Goal: Task Accomplishment & Management: Use online tool/utility

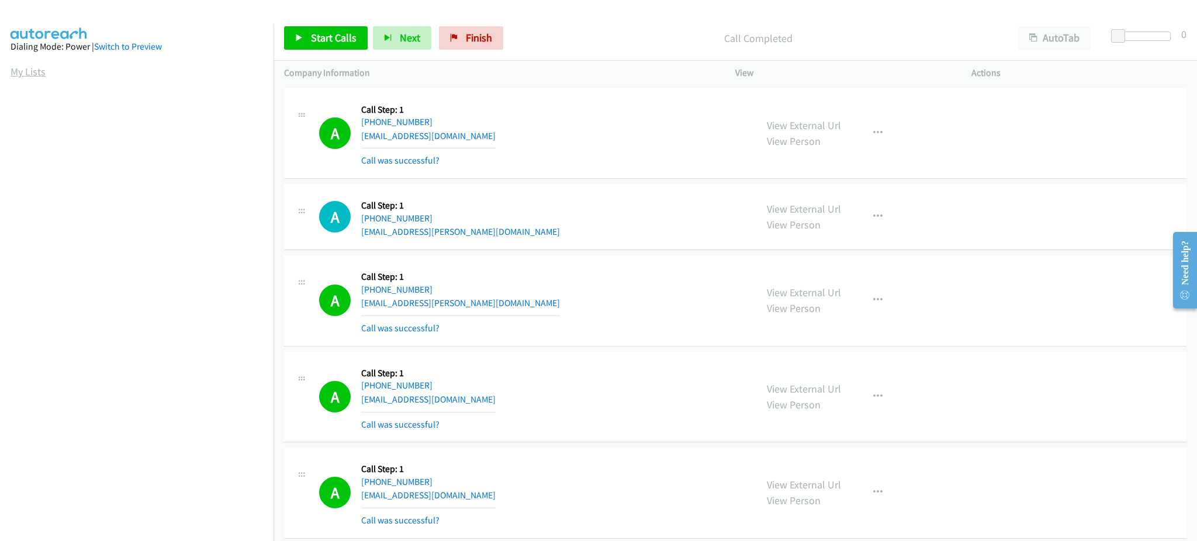
scroll to position [1568, 0]
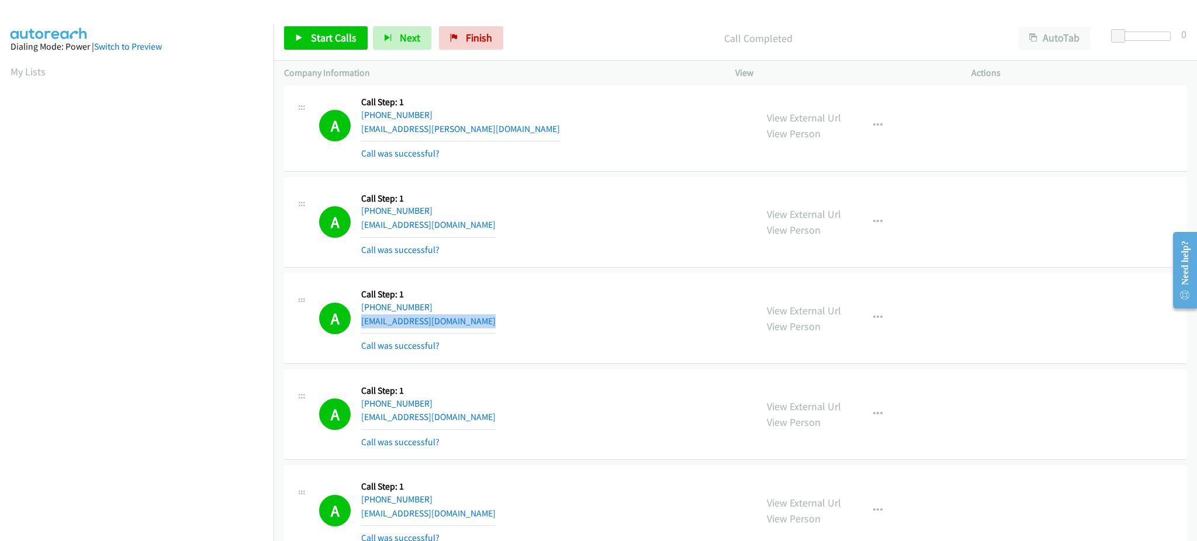
click at [29, 76] on link "My Lists" at bounding box center [28, 71] width 35 height 13
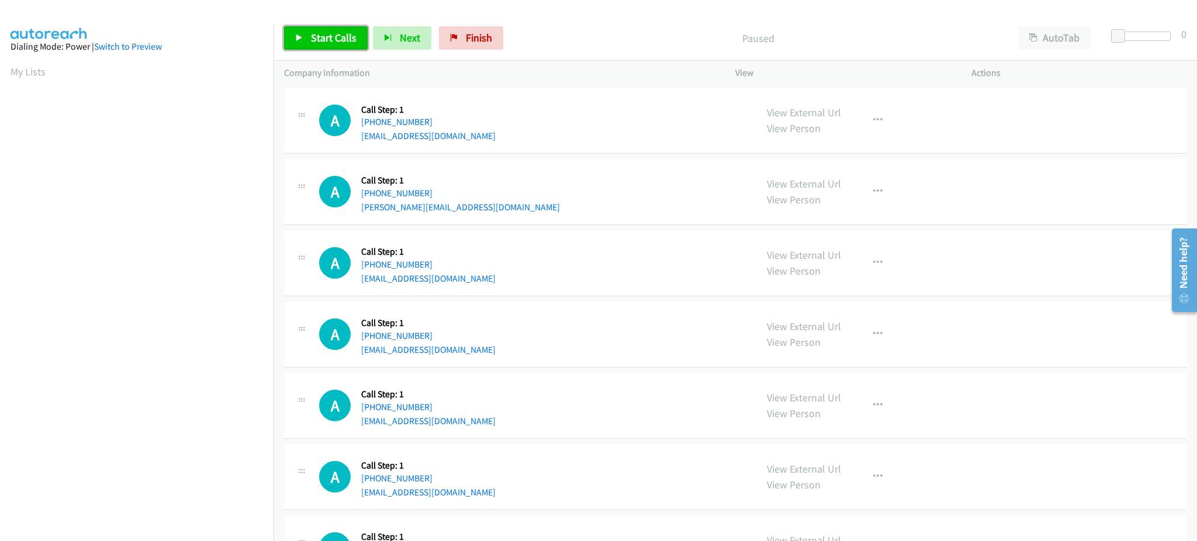
click at [311, 38] on span "Start Calls" at bounding box center [334, 37] width 46 height 13
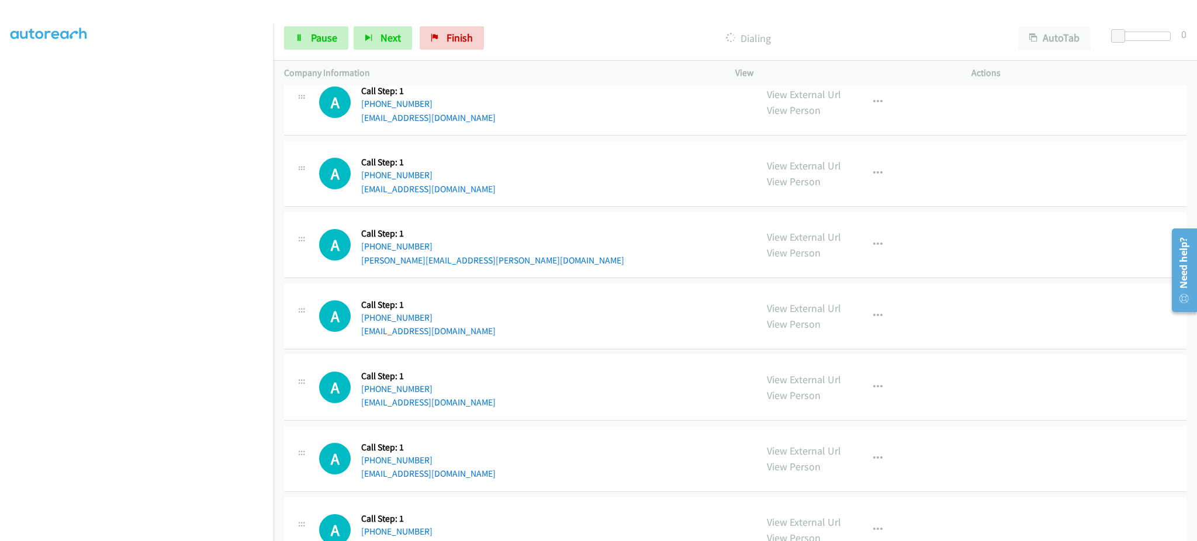
scroll to position [702, 0]
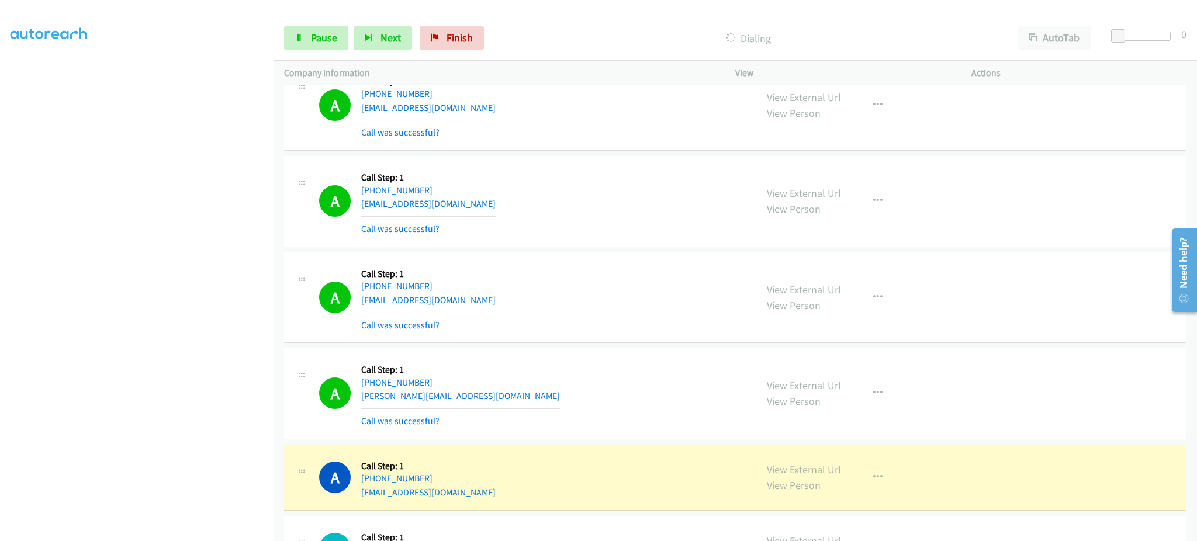
click at [499, 298] on div "A Callback Scheduled Call Step: 1 America/New_York +1 216-622-5294 msyolanda480…" at bounding box center [532, 298] width 427 height 70
copy div "msyolanda480@gmail.com"
click at [493, 401] on div "A Callback Scheduled Call Step: 1 America/New_York +1 248-251-4803 kevin.nahum1…" at bounding box center [532, 394] width 427 height 70
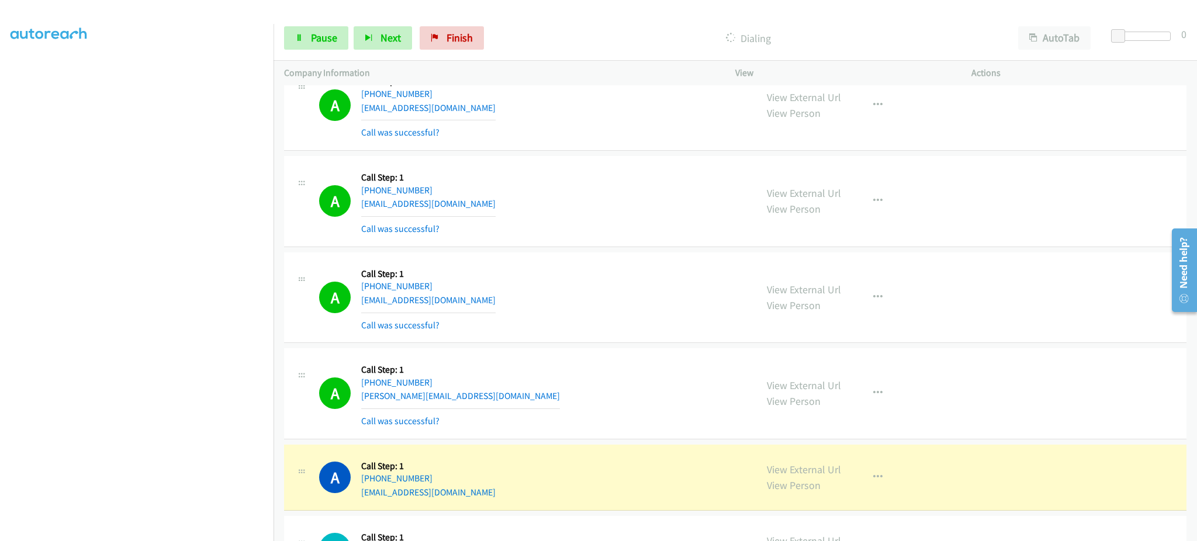
click at [490, 391] on div "A Callback Scheduled Call Step: 1 America/New_York +1 248-251-4803 kevin.nahum1…" at bounding box center [532, 394] width 427 height 70
copy div "kevin.nahum121@gmail.com"
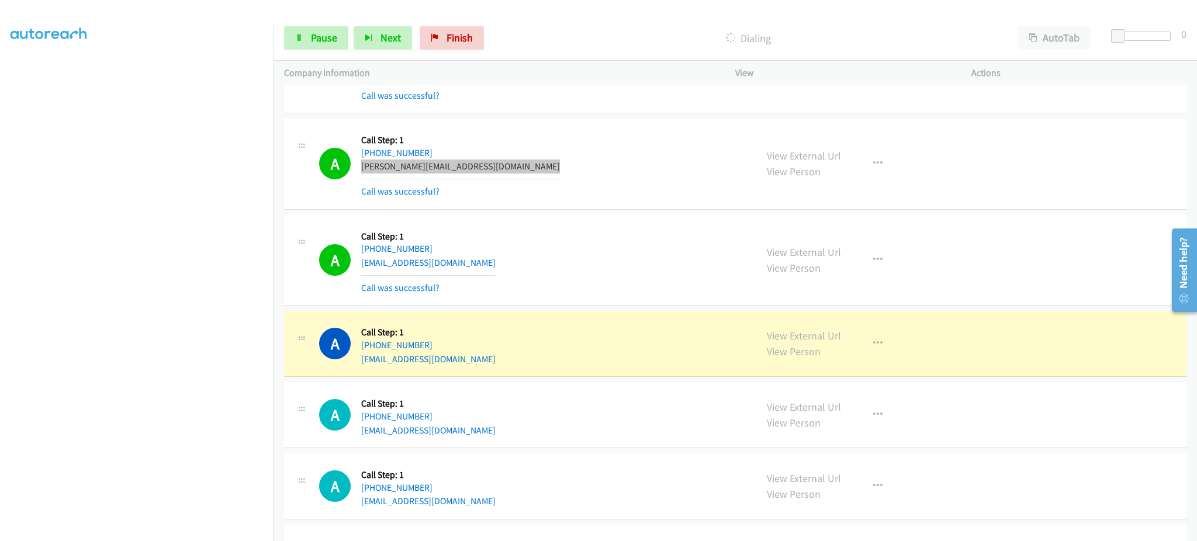
scroll to position [935, 0]
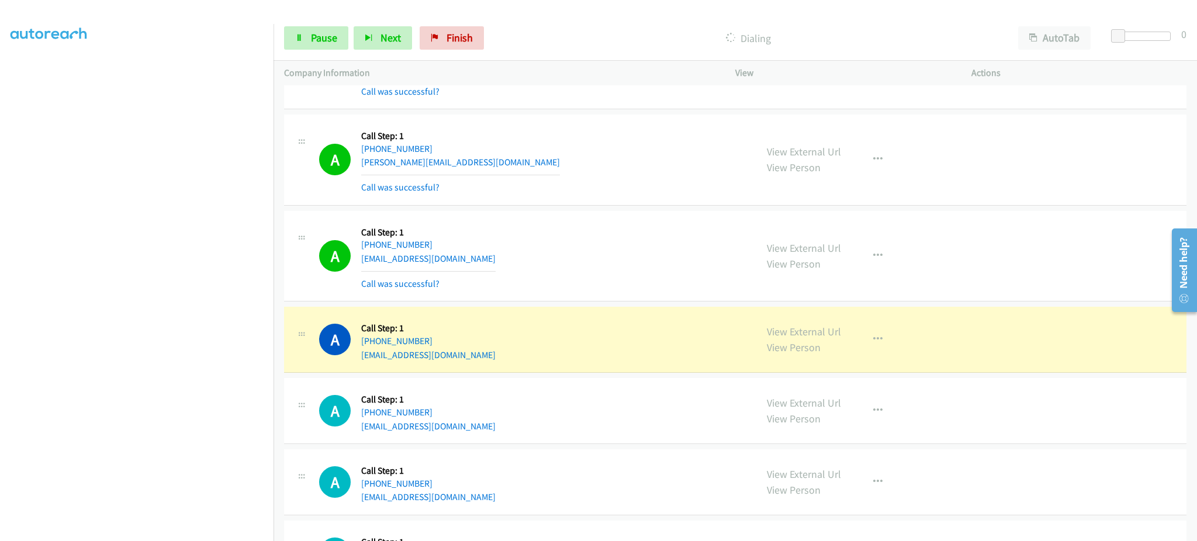
click at [474, 255] on div "A Callback Scheduled Call Step: 1 America/Phoenix +1 480-918-9977 diymadellc@gm…" at bounding box center [532, 257] width 427 height 70
copy div "diymadellc@gmail.com"
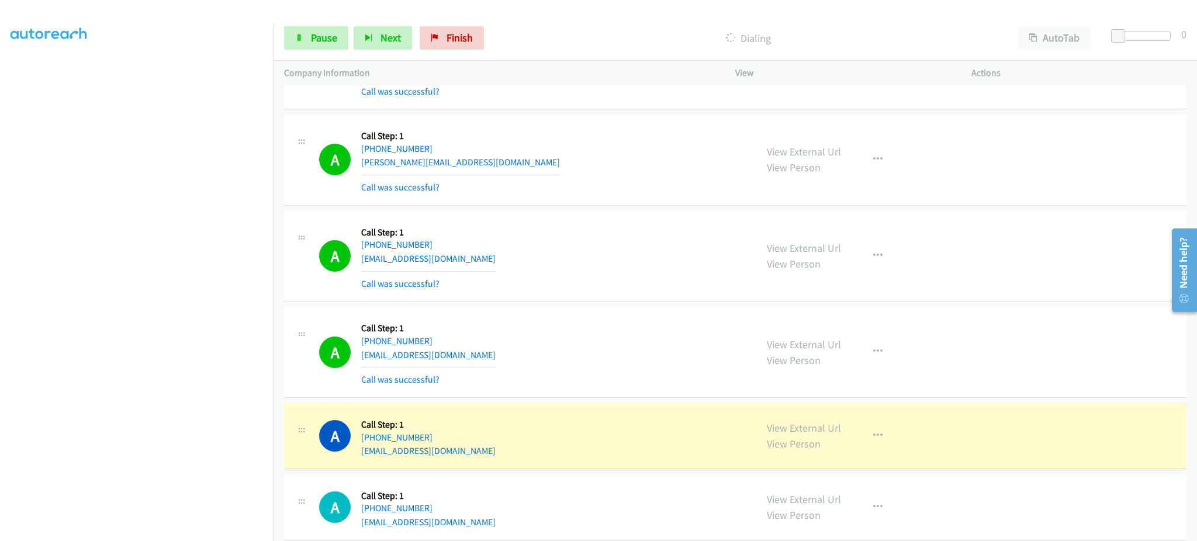
click at [509, 447] on div "A Callback Scheduled Call Step: 1 America/Chicago +1 414-837-9186 zumaries44@gm…" at bounding box center [532, 436] width 427 height 44
copy div "zumaries44@gmail.com"
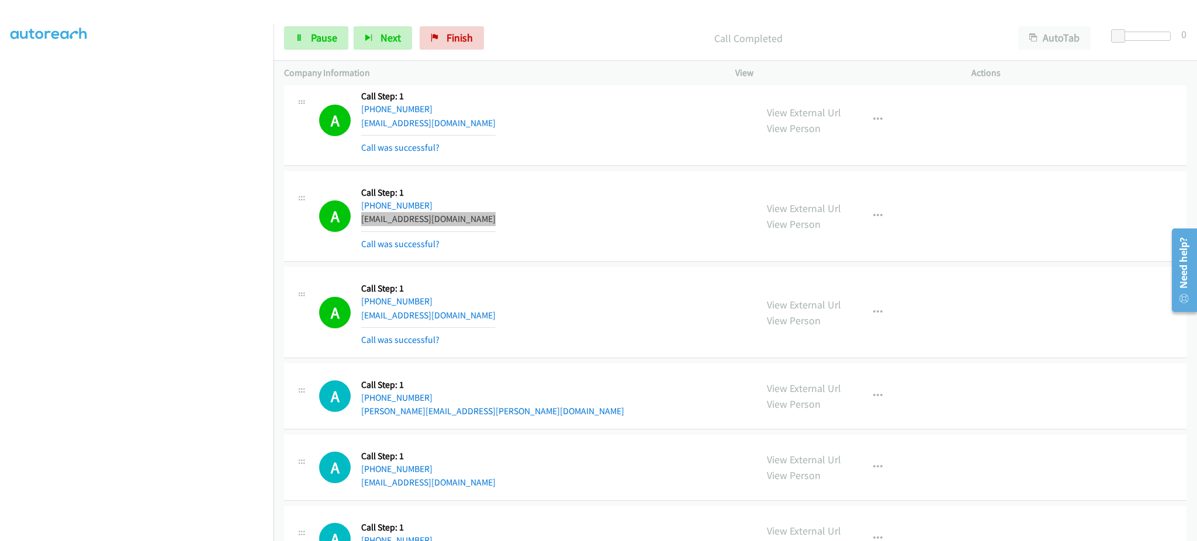
scroll to position [1169, 0]
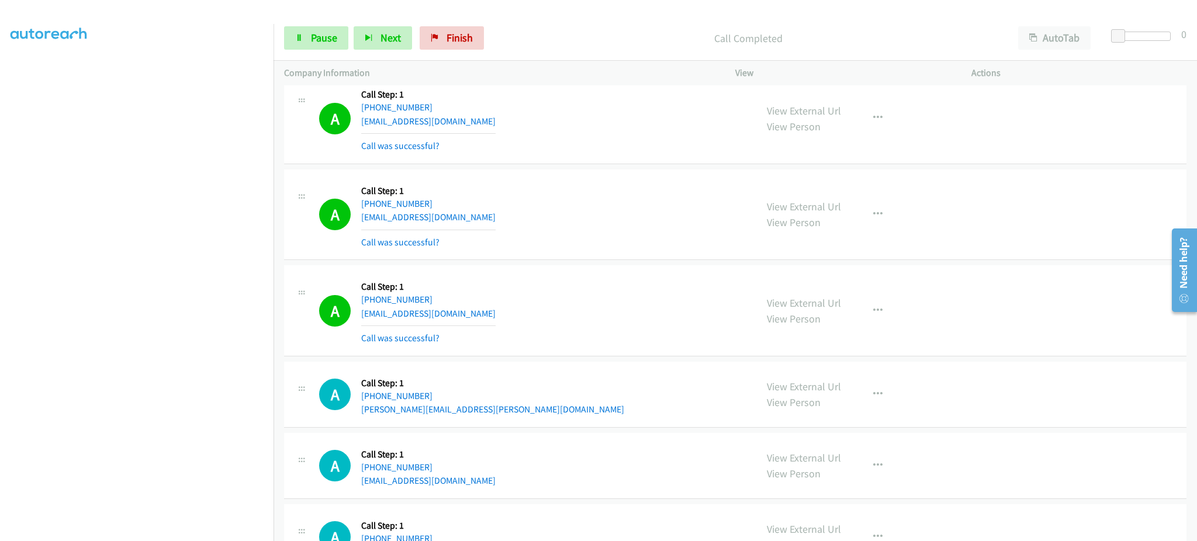
click at [524, 317] on div "A Callback Scheduled Call Step: 1 America/Los_Angeles +1 702-355-1738 dennislin…" at bounding box center [532, 311] width 427 height 70
copy div "dennislinsey207@gmail.com"
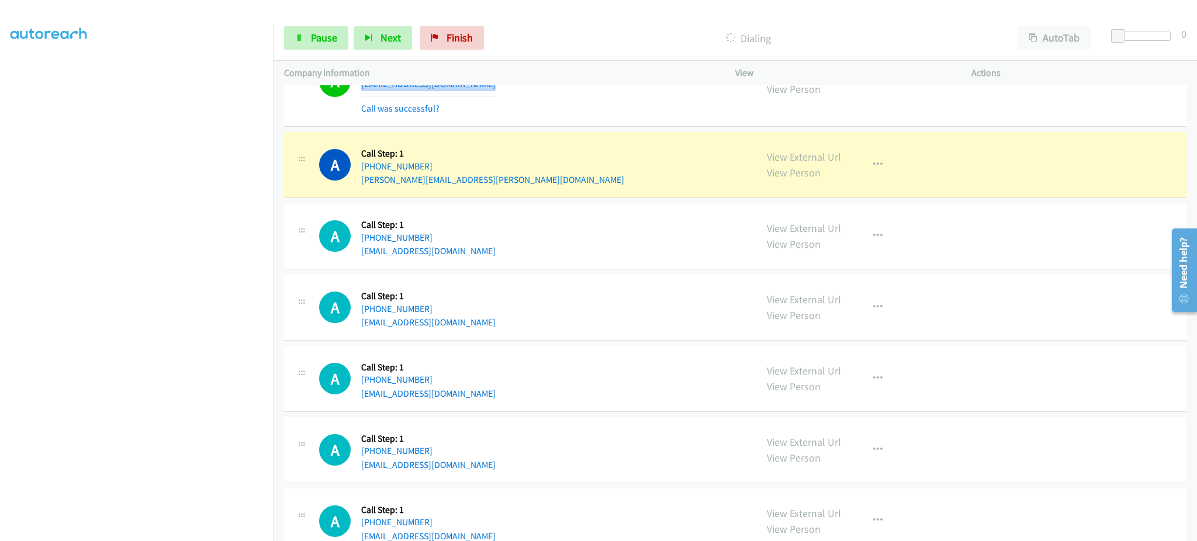
scroll to position [1403, 0]
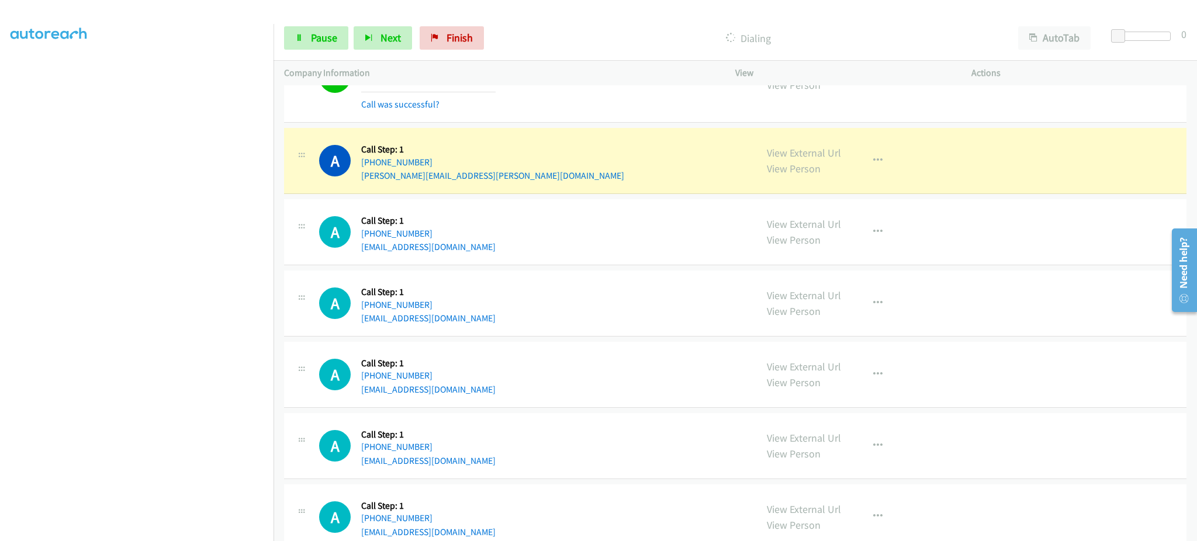
click at [498, 182] on div "A Callback Scheduled Call Step: 1 America/New_York +1 603-475-3259 denise.sabol…" at bounding box center [532, 161] width 427 height 44
copy div "denise.sabol@comcast.net"
click at [326, 29] on link "Pause" at bounding box center [316, 37] width 64 height 23
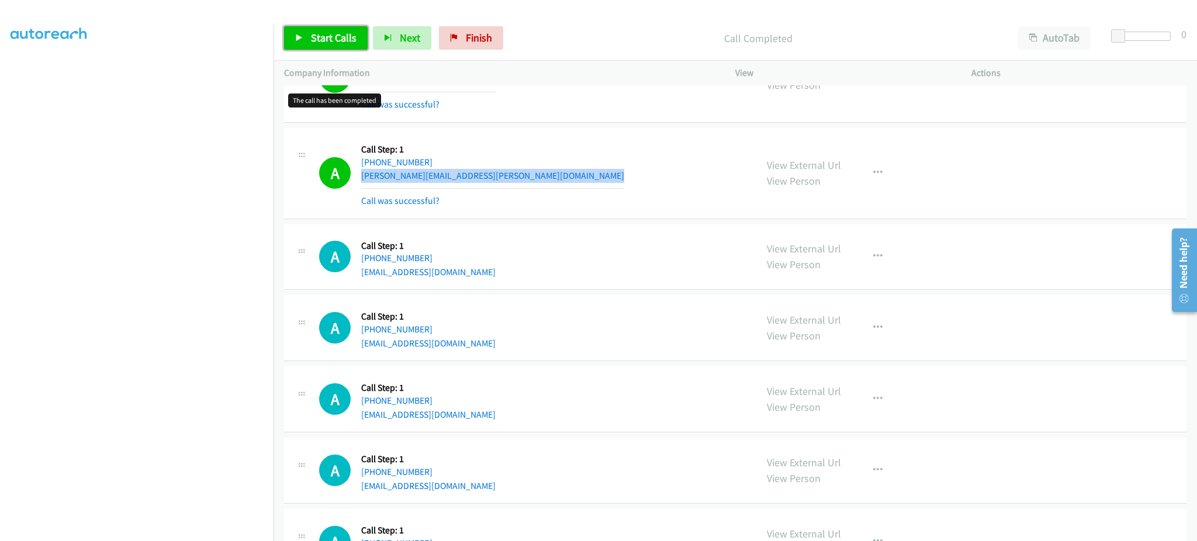
click at [325, 48] on link "Start Calls" at bounding box center [326, 37] width 84 height 23
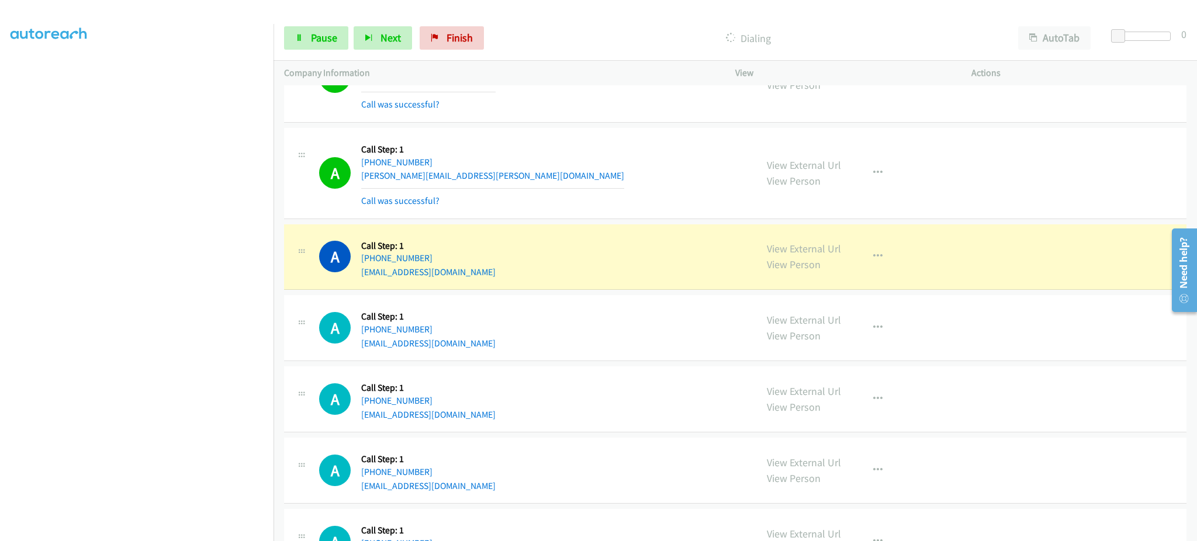
click at [484, 274] on div "A Callback Scheduled Call Step: 1 America/New_York +1 864-395-9014 mattcopr@icl…" at bounding box center [532, 257] width 427 height 44
click at [468, 271] on div "A Callback Scheduled Call Step: 1 America/New_York +1 864-395-9014 mattcopr@icl…" at bounding box center [532, 257] width 427 height 44
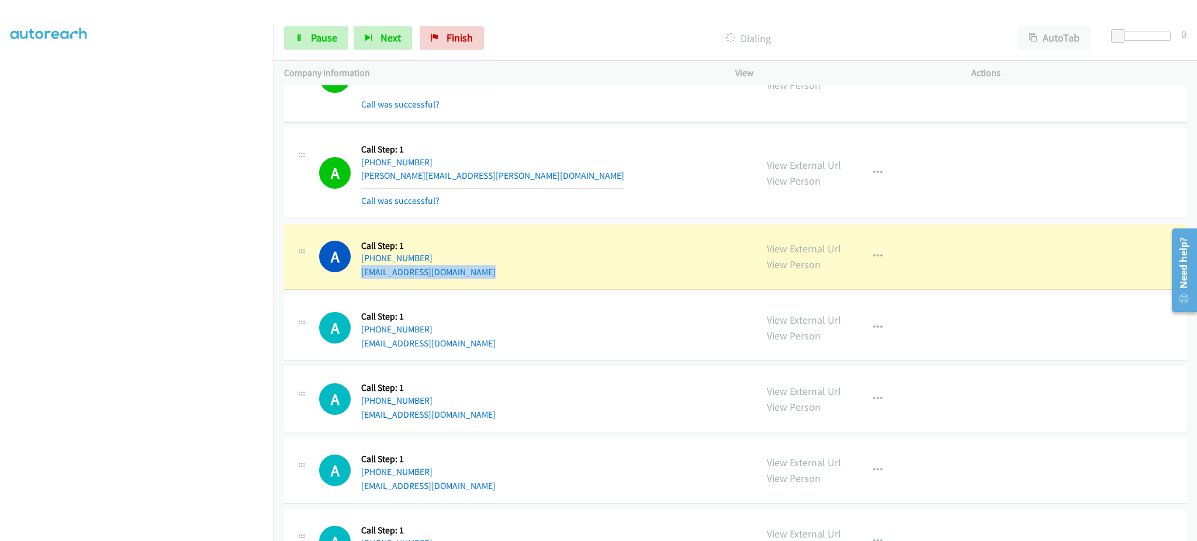
click at [468, 271] on div "A Callback Scheduled Call Step: 1 America/New_York +1 864-395-9014 mattcopr@icl…" at bounding box center [532, 257] width 427 height 44
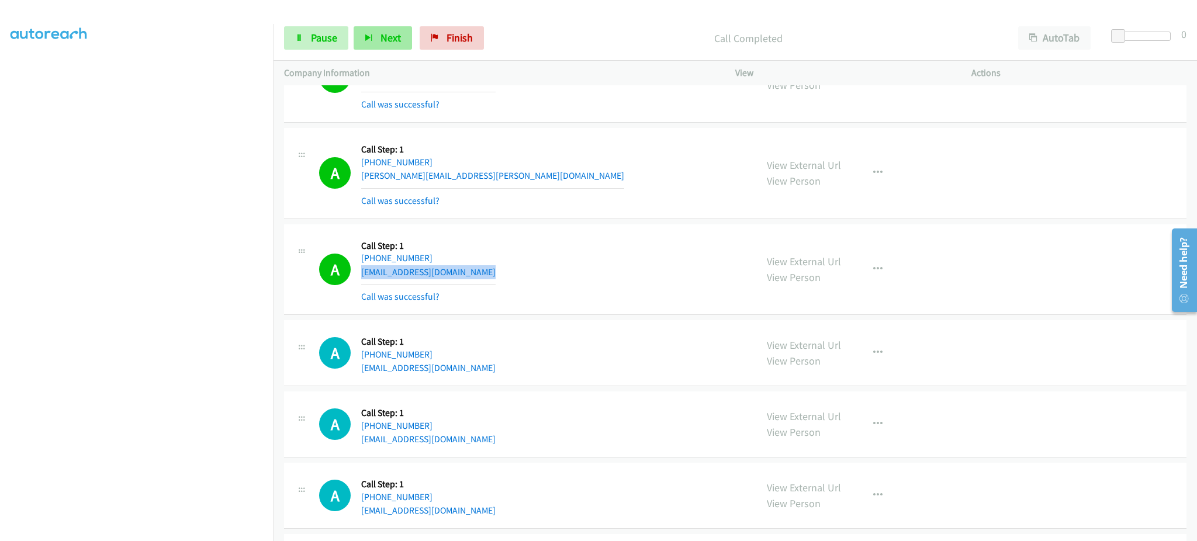
copy div "mattcopr@icloud.com"
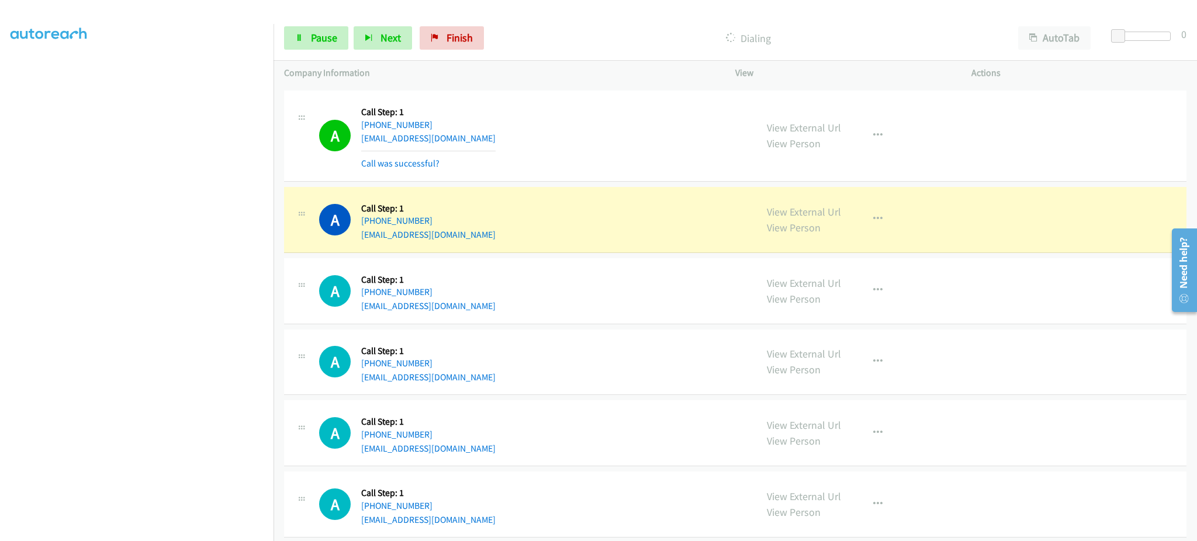
scroll to position [1637, 0]
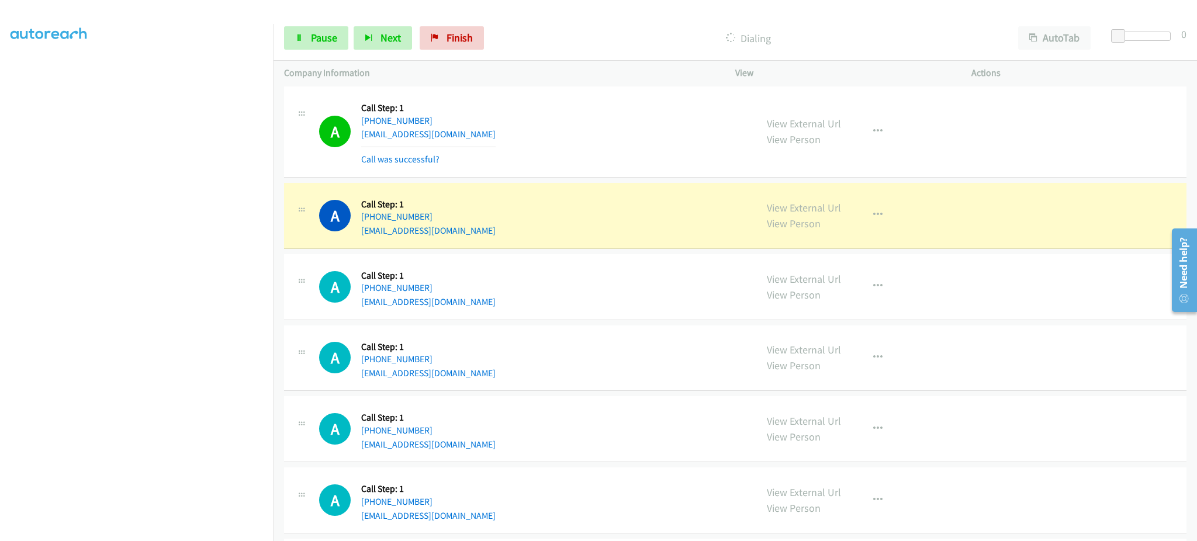
click at [519, 242] on div "A Callback Scheduled Call Step: 1 America/New_York +1 219-545-7090 ymguardiola7…" at bounding box center [735, 216] width 903 height 66
copy div "ymguardiola79@yahoo.com"
click at [337, 31] on link "Pause" at bounding box center [316, 37] width 64 height 23
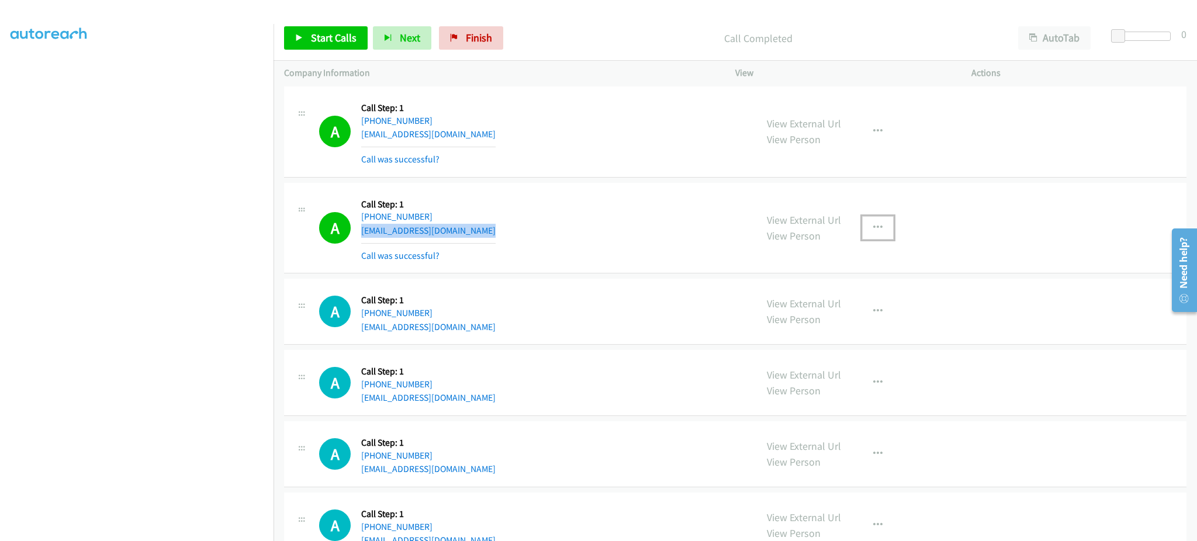
click at [876, 224] on button "button" at bounding box center [878, 227] width 32 height 23
click at [841, 329] on link "Add to do not call list" at bounding box center [816, 327] width 156 height 23
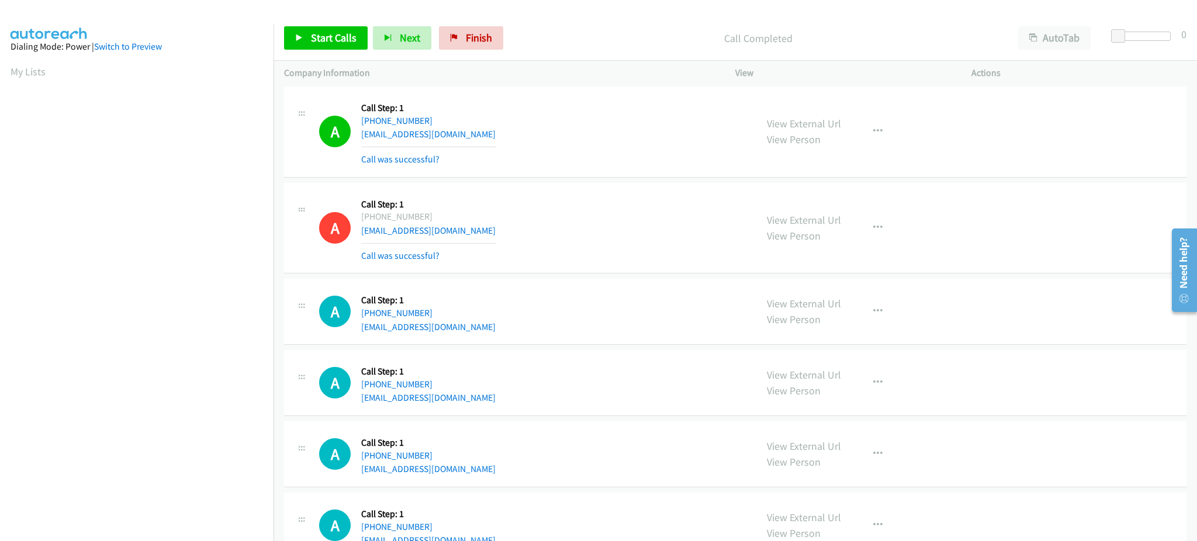
scroll to position [6, 0]
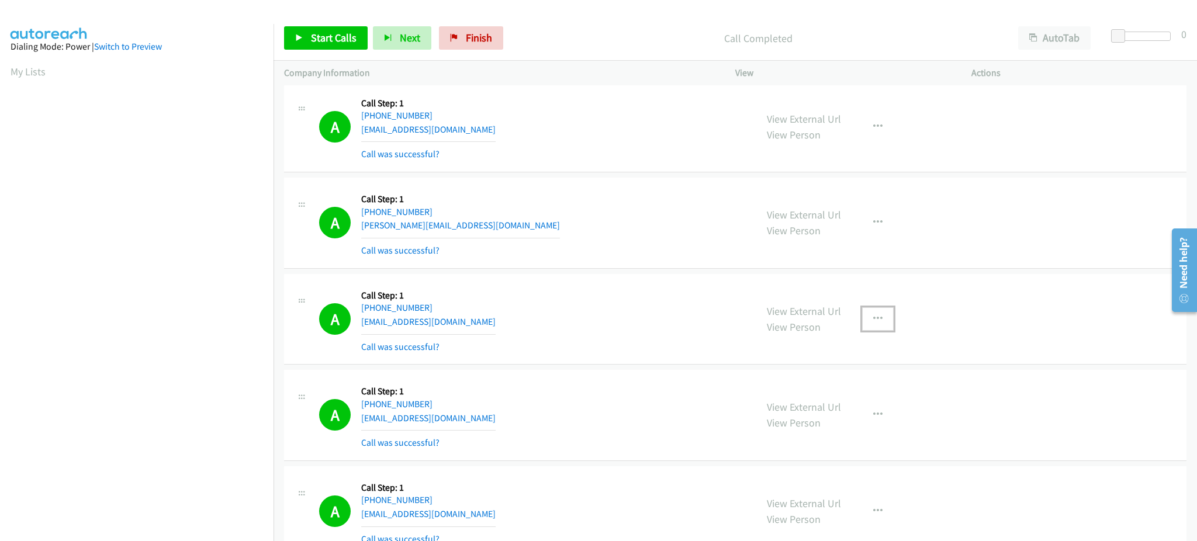
click at [864, 319] on button "button" at bounding box center [878, 319] width 32 height 23
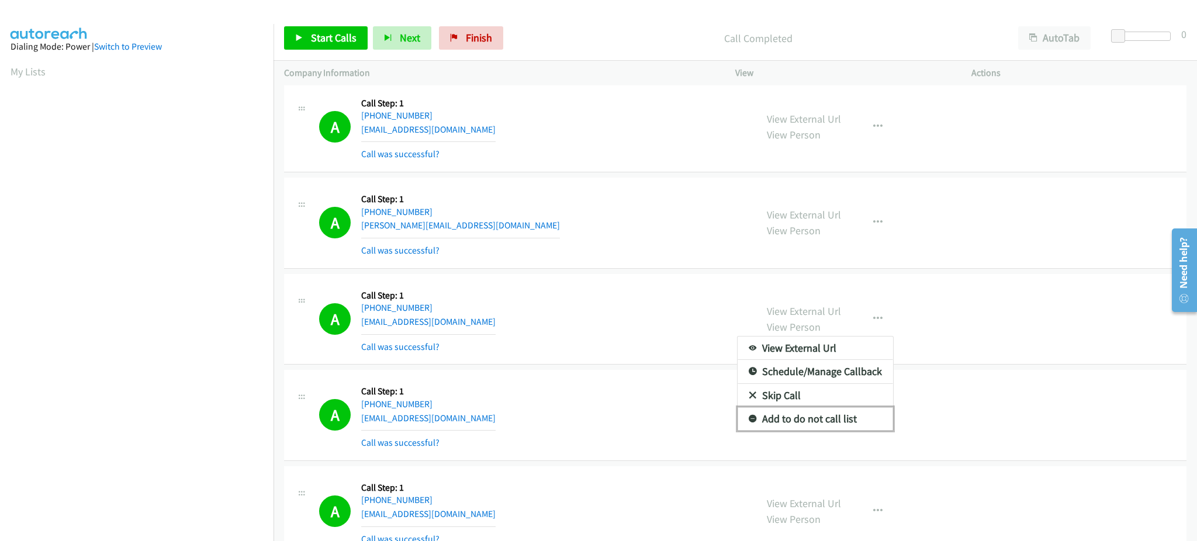
click at [864, 417] on link "Add to do not call list" at bounding box center [816, 418] width 156 height 23
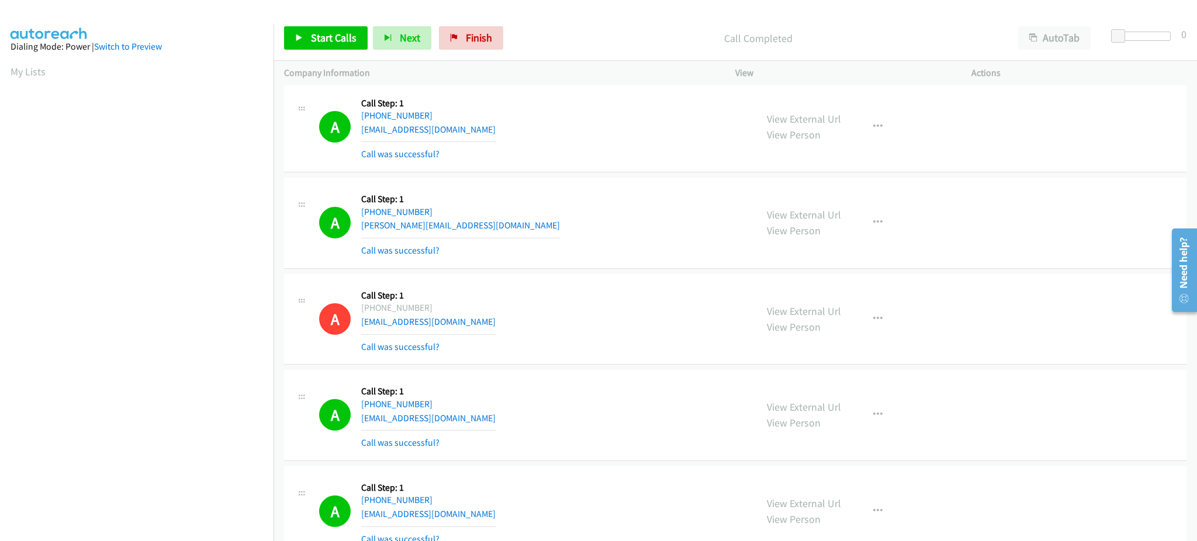
scroll to position [117, 3]
click at [305, 25] on div "Start Calls Pause Next Finish Call Completed AutoTab AutoTab 0" at bounding box center [736, 38] width 924 height 45
click at [319, 46] on link "Start Calls" at bounding box center [326, 37] width 84 height 23
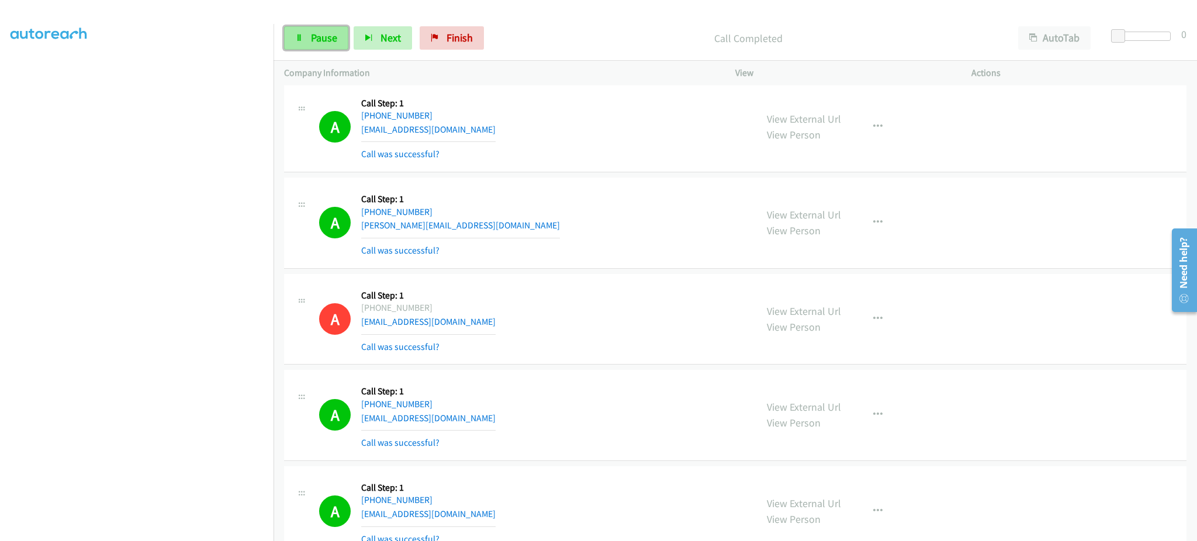
click at [292, 26] on link "Pause" at bounding box center [316, 37] width 64 height 23
click at [300, 33] on link "Start Calls" at bounding box center [326, 37] width 84 height 23
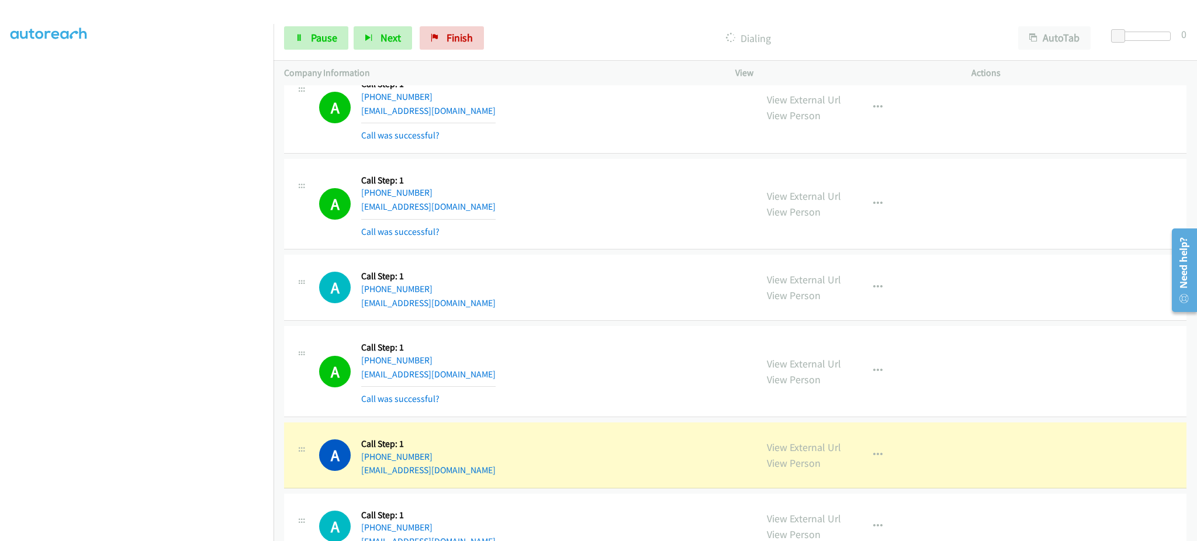
scroll to position [2087, 0]
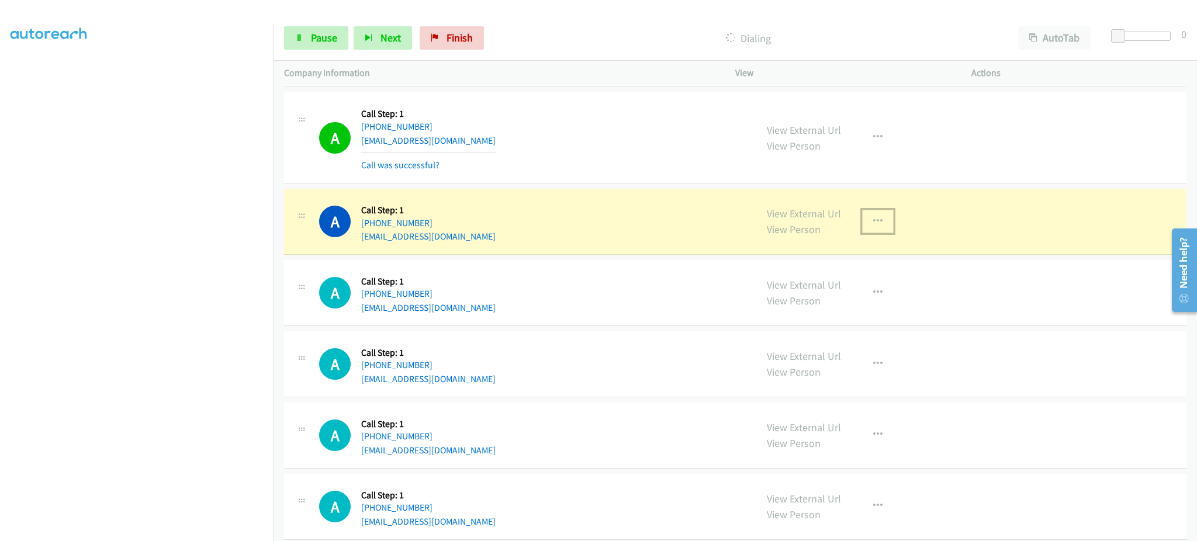
click at [873, 225] on icon "button" at bounding box center [877, 221] width 9 height 9
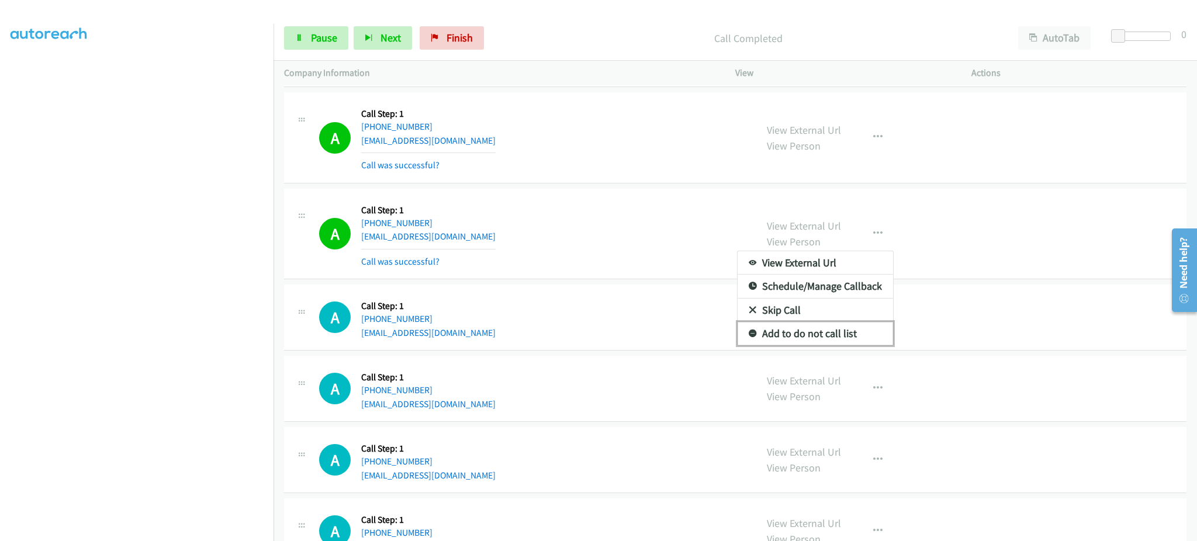
click at [849, 333] on link "Add to do not call list" at bounding box center [816, 333] width 156 height 23
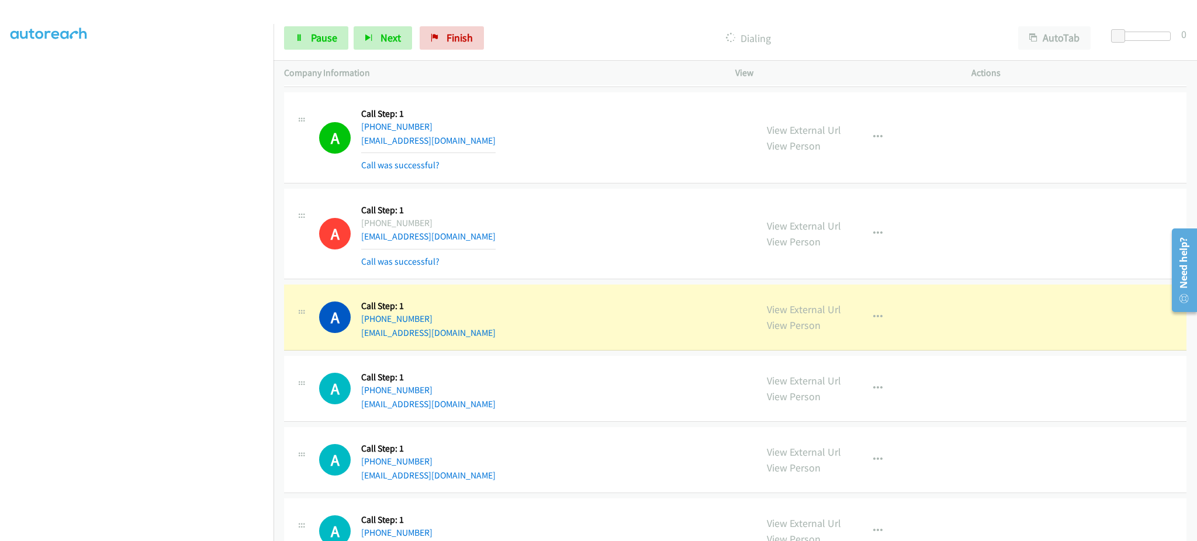
scroll to position [2321, 0]
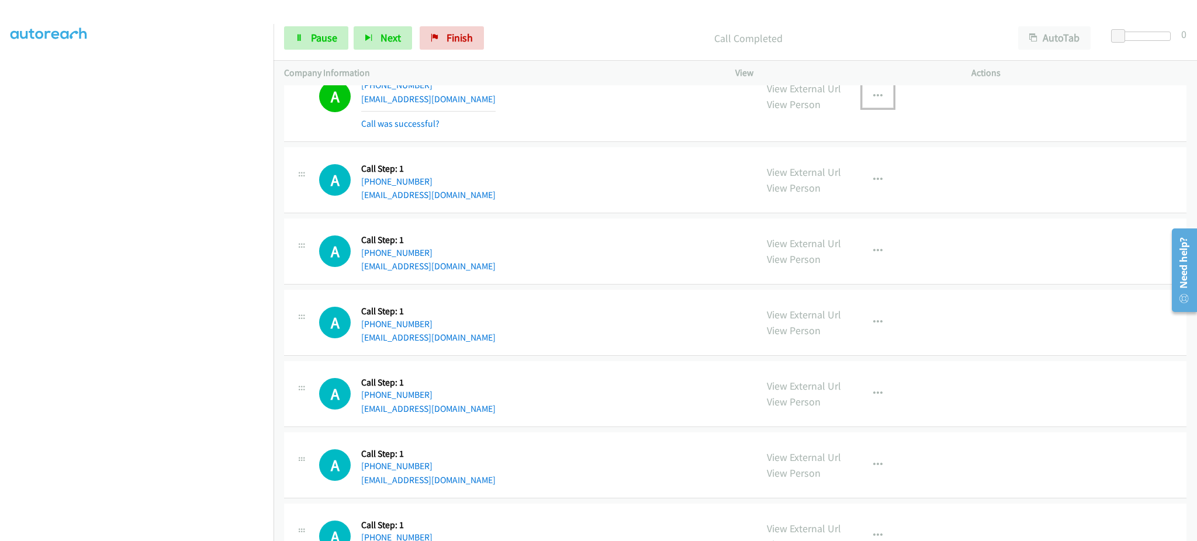
click at [876, 96] on button "button" at bounding box center [878, 96] width 32 height 23
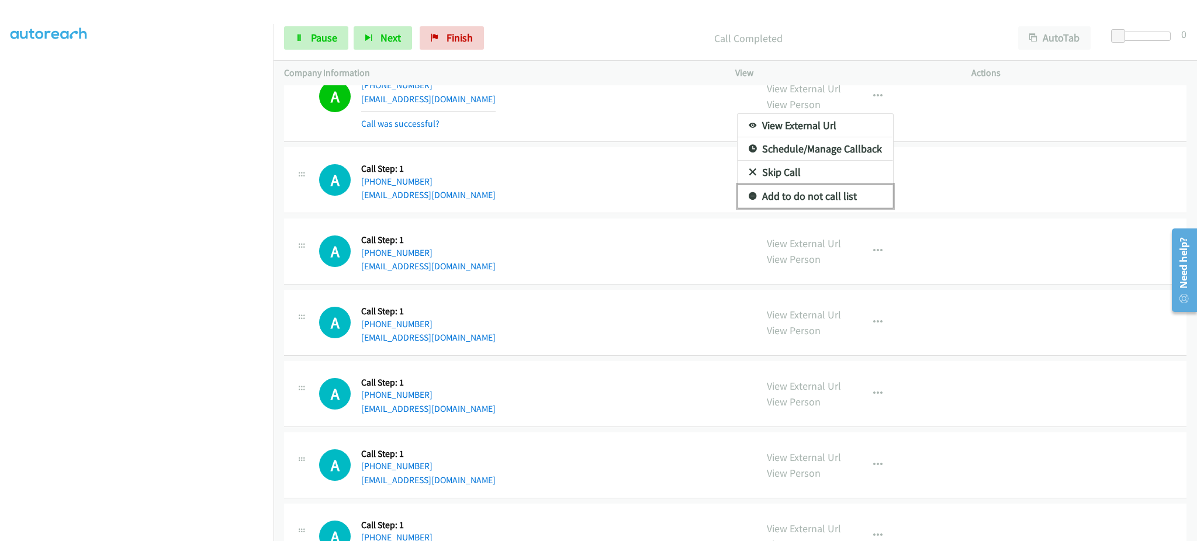
click at [852, 195] on link "Add to do not call list" at bounding box center [816, 196] width 156 height 23
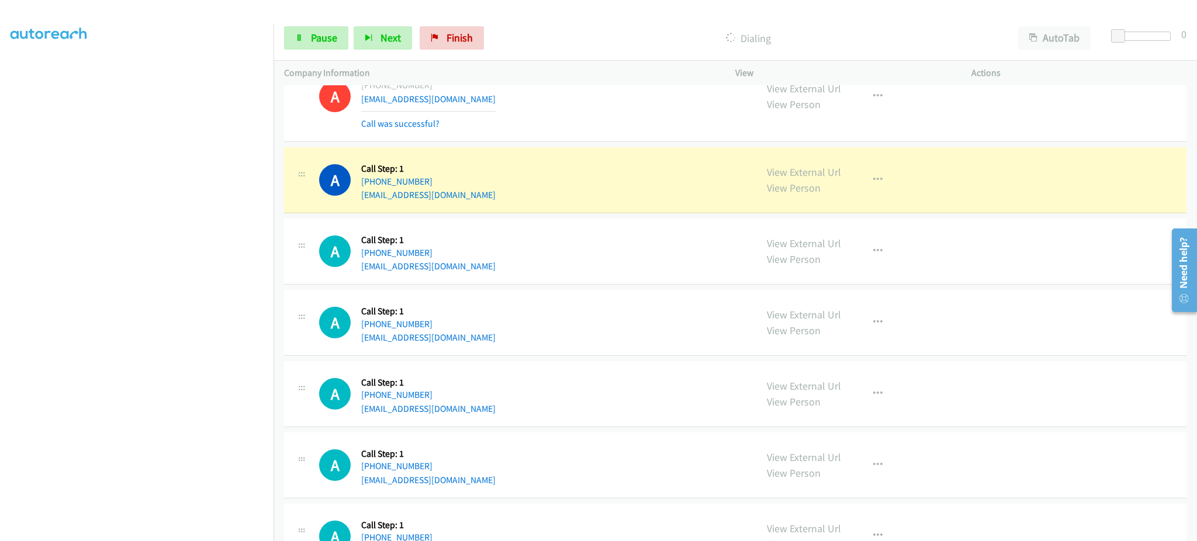
click at [279, 29] on div "Start Calls Pause Next Finish Dialing AutoTab AutoTab 0" at bounding box center [736, 38] width 924 height 45
click at [309, 34] on link "Pause" at bounding box center [316, 37] width 64 height 23
click at [873, 179] on icon "button" at bounding box center [877, 179] width 9 height 9
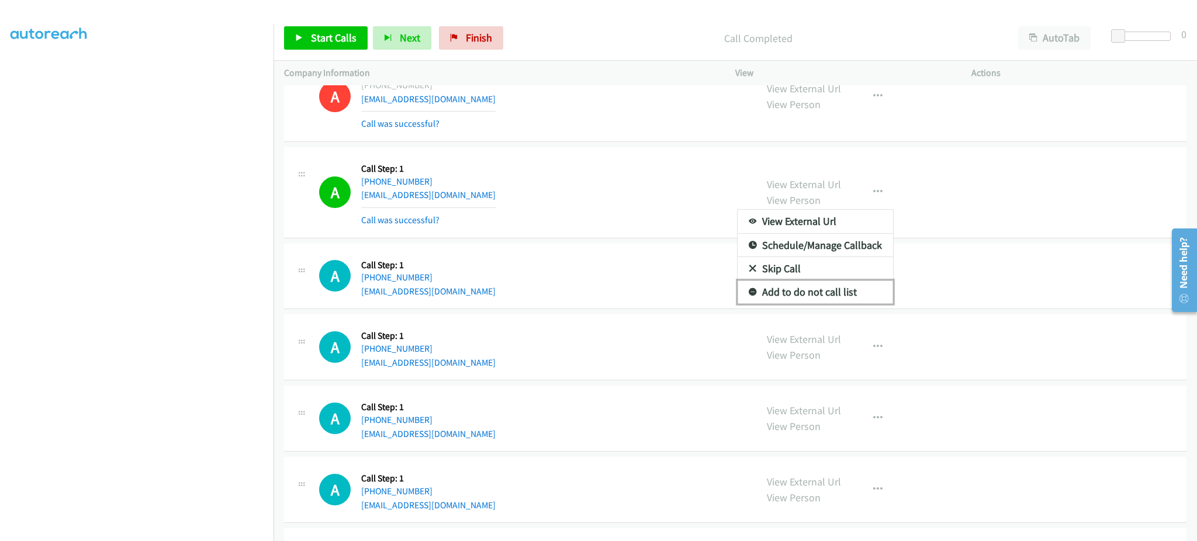
click at [839, 290] on link "Add to do not call list" at bounding box center [816, 292] width 156 height 23
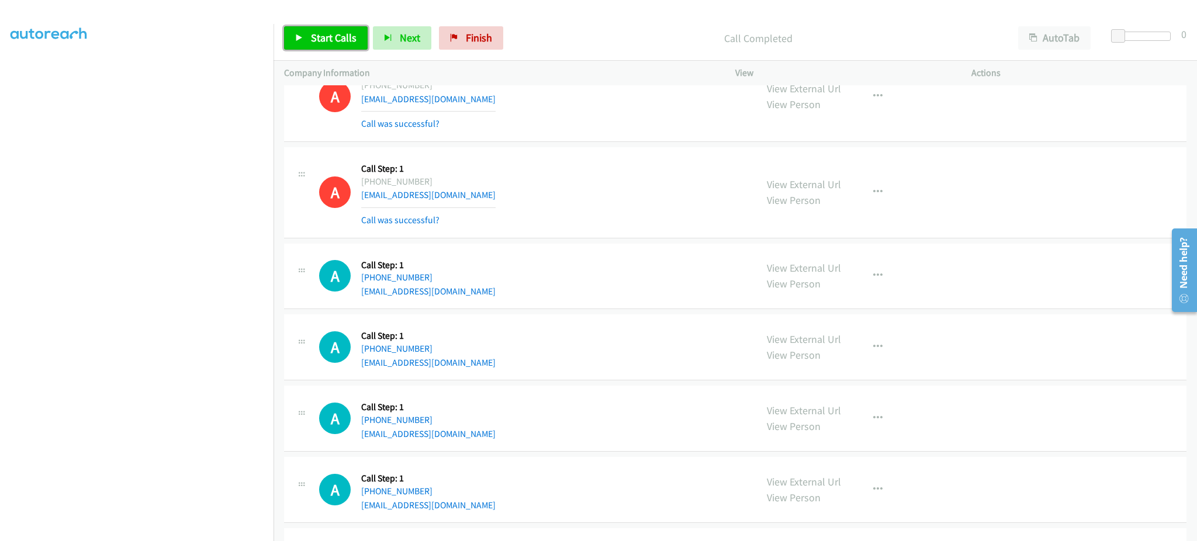
click at [333, 46] on link "Start Calls" at bounding box center [326, 37] width 84 height 23
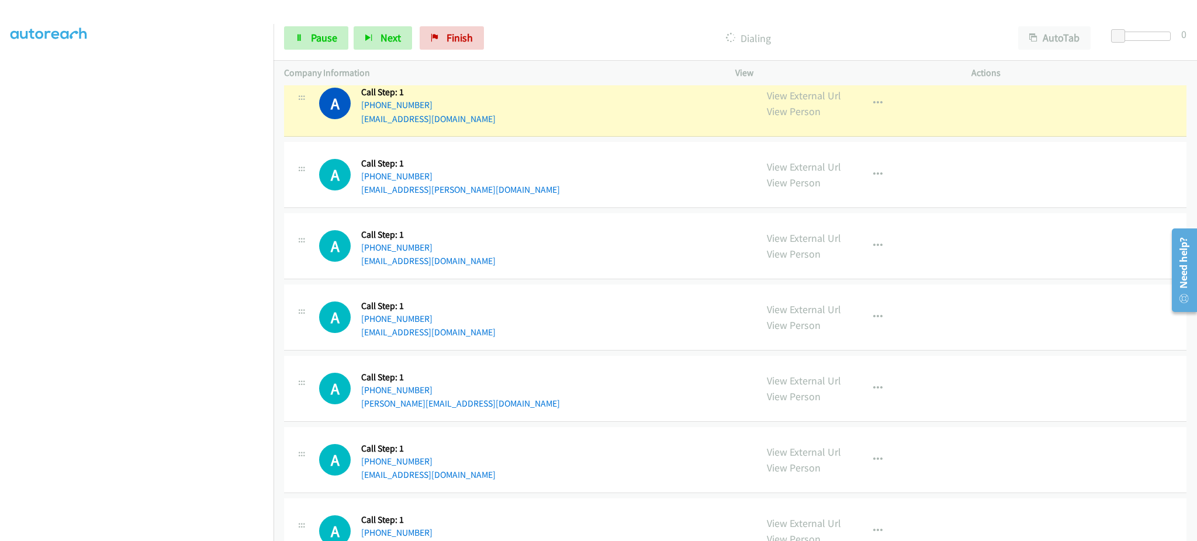
scroll to position [2789, 0]
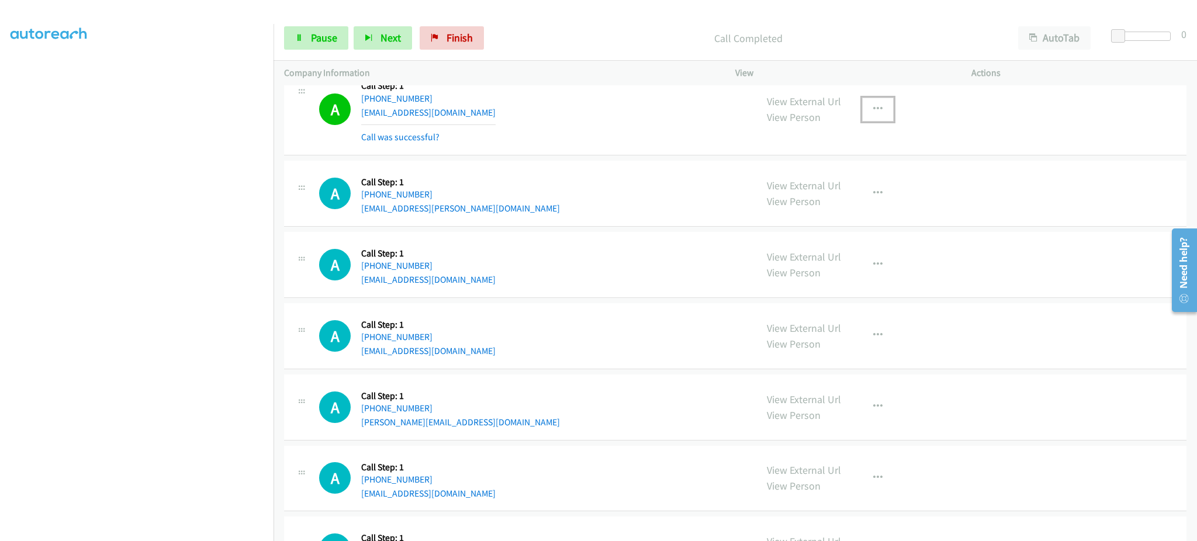
click at [866, 112] on button "button" at bounding box center [878, 109] width 32 height 23
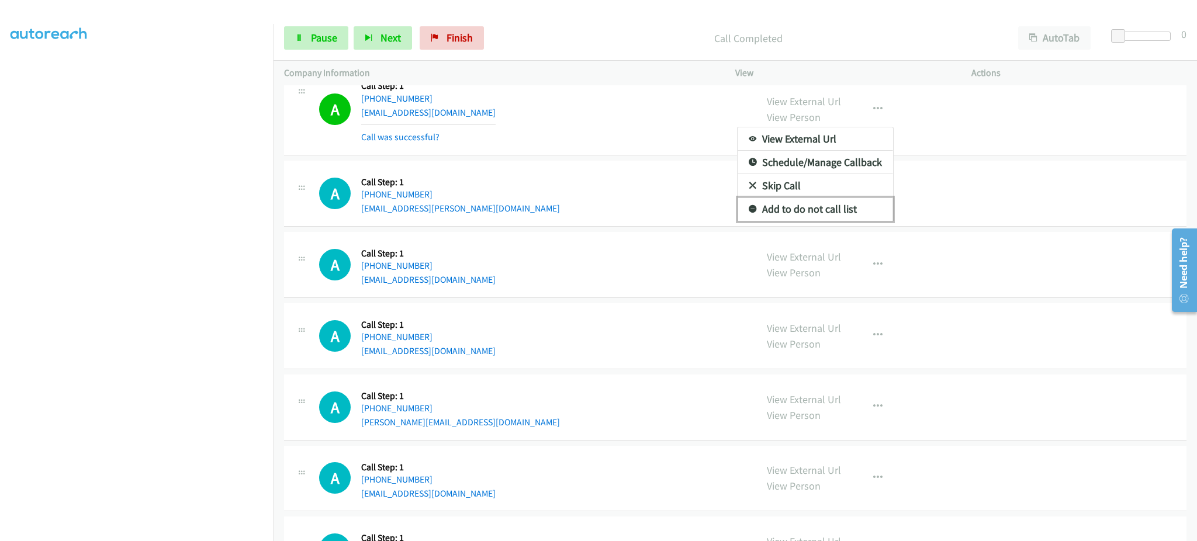
click at [843, 204] on link "Add to do not call list" at bounding box center [816, 209] width 156 height 23
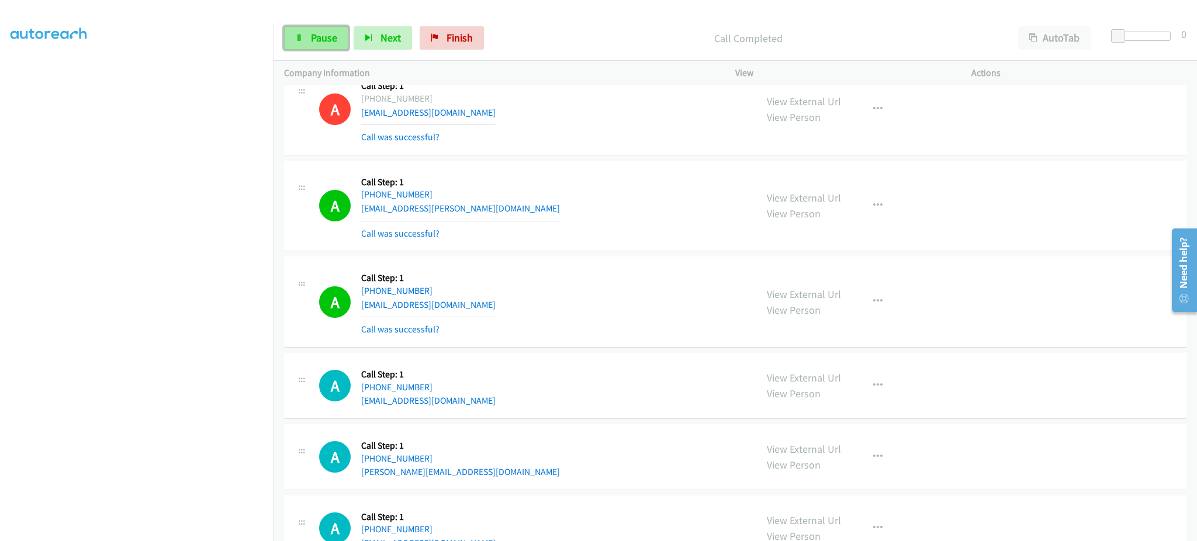
click at [330, 33] on span "Pause" at bounding box center [324, 37] width 26 height 13
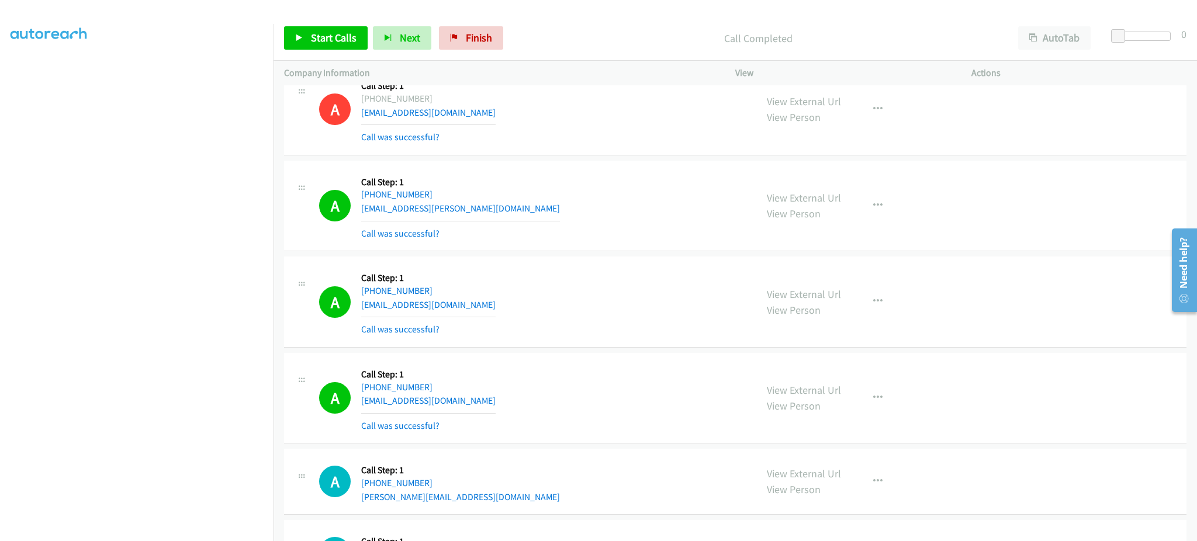
click at [331, 24] on div "Start Calls Pause Next Finish Call Completed AutoTab AutoTab 0" at bounding box center [736, 38] width 924 height 45
click at [331, 39] on span "Start Calls" at bounding box center [334, 37] width 46 height 13
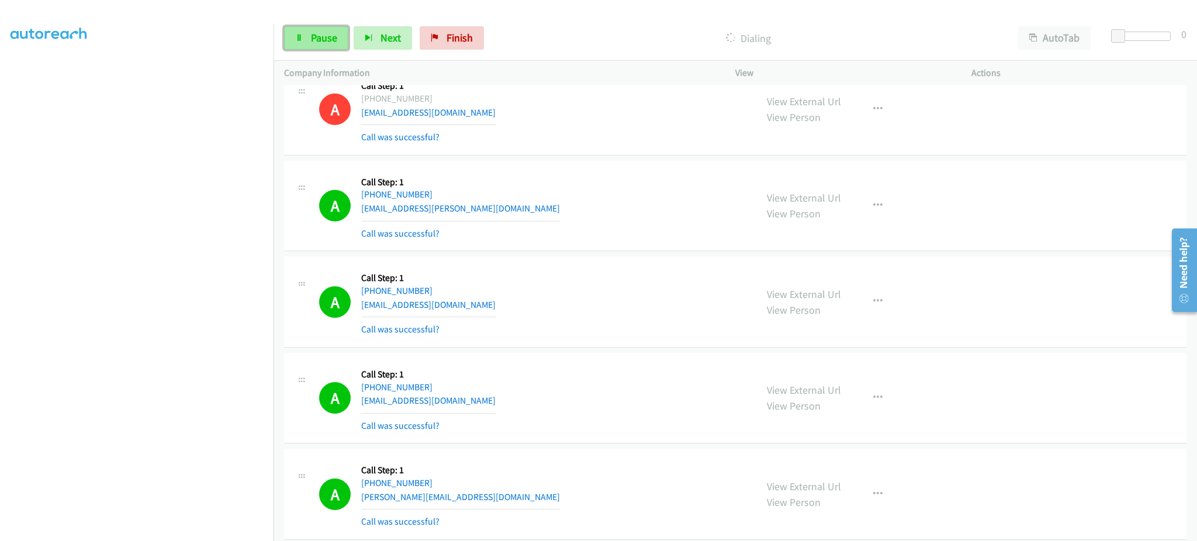
click at [313, 46] on link "Pause" at bounding box center [316, 37] width 64 height 23
click at [333, 29] on link "Start Calls" at bounding box center [326, 37] width 84 height 23
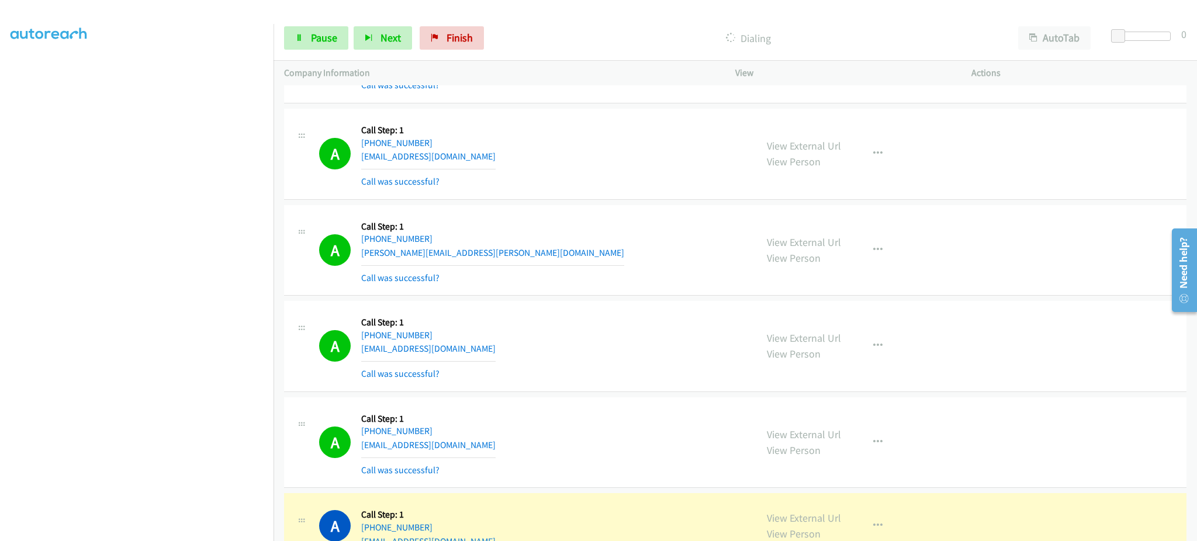
scroll to position [3490, 0]
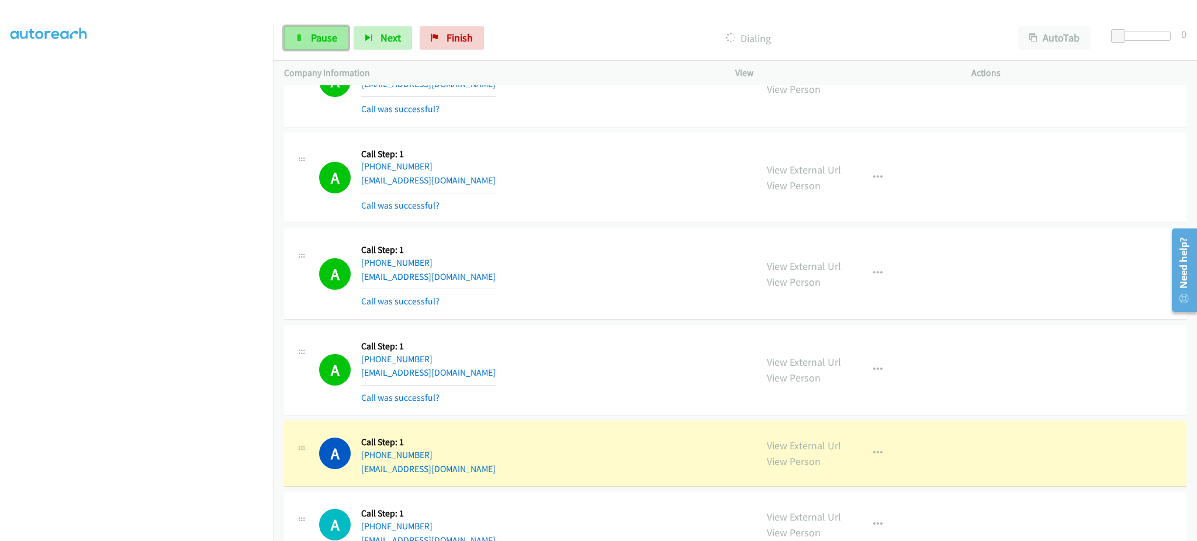
click at [310, 44] on link "Pause" at bounding box center [316, 37] width 64 height 23
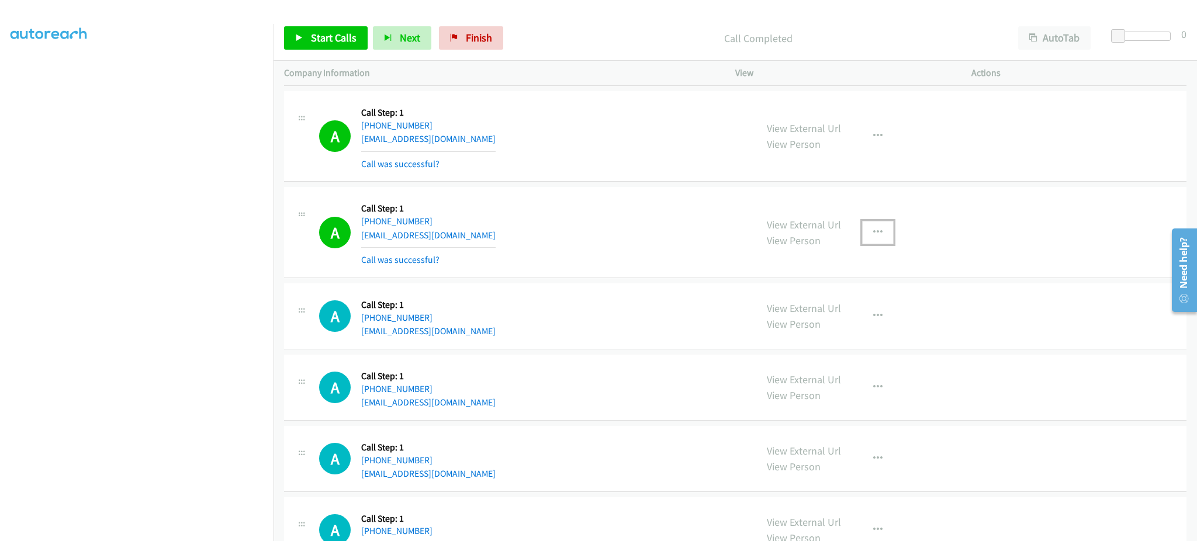
click at [862, 234] on button "button" at bounding box center [878, 232] width 32 height 23
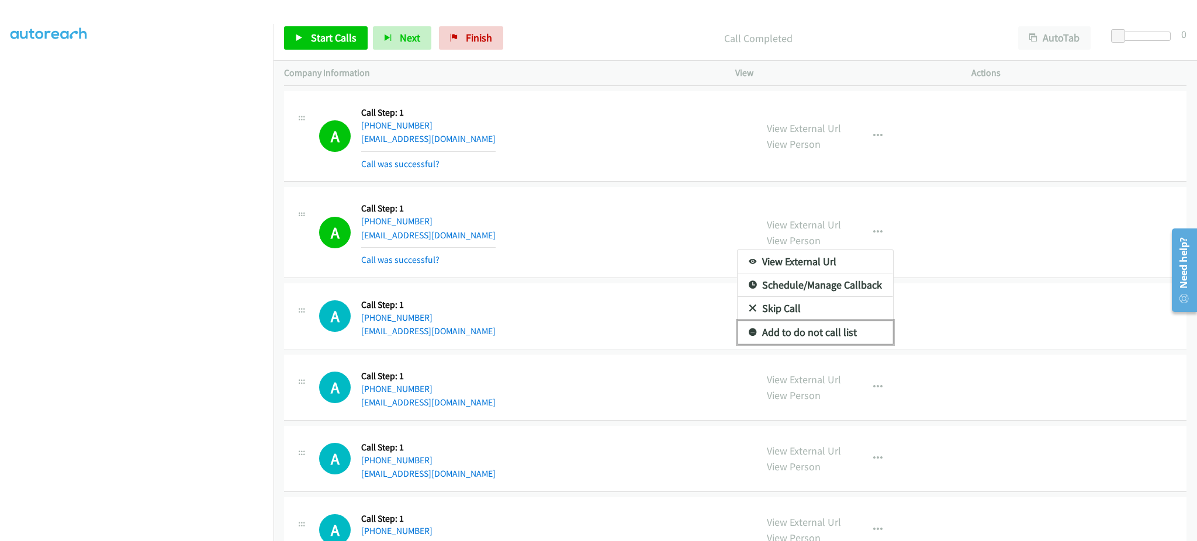
click at [811, 333] on link "Add to do not call list" at bounding box center [816, 332] width 156 height 23
